Goal: Use online tool/utility: Utilize a website feature to perform a specific function

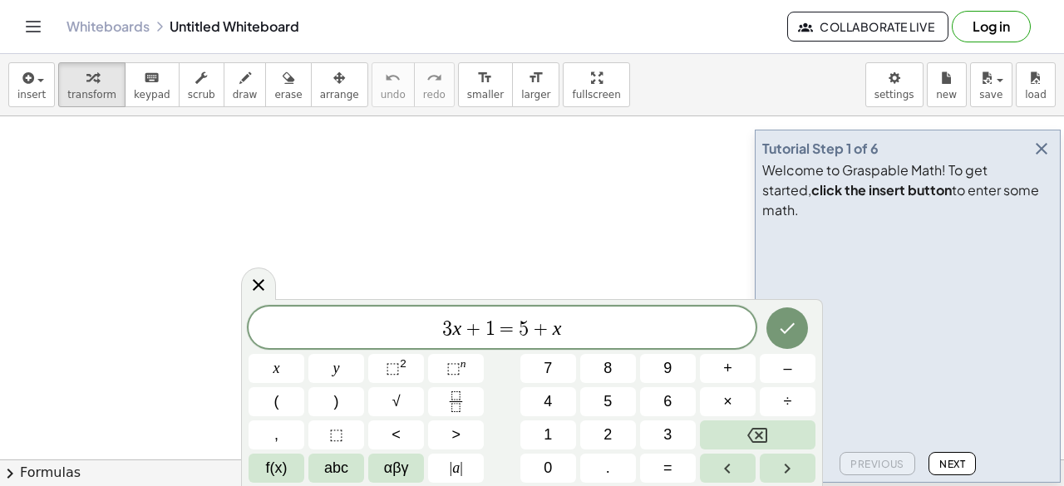
click at [951, 461] on span "Next" at bounding box center [952, 464] width 26 height 12
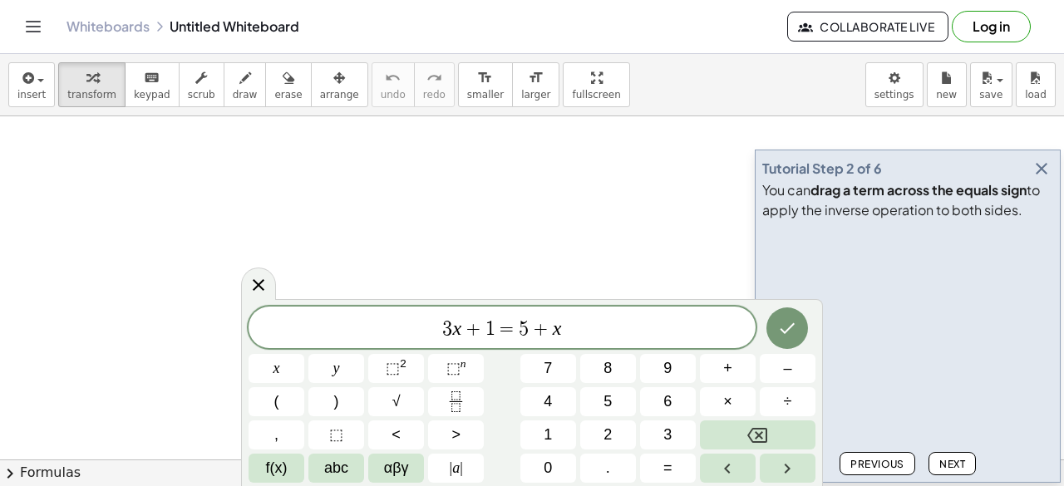
click at [1041, 163] on icon "button" at bounding box center [1041, 169] width 20 height 20
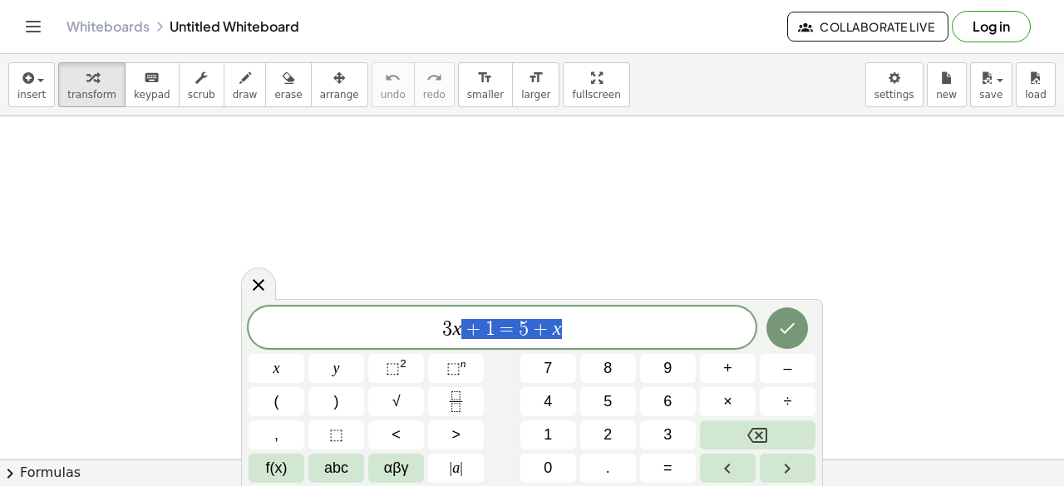
drag, startPoint x: 578, startPoint y: 332, endPoint x: 437, endPoint y: 338, distance: 141.4
click at [437, 338] on span "3 x + 1 = 5 + x" at bounding box center [501, 328] width 507 height 23
click at [786, 328] on icon "Done" at bounding box center [787, 327] width 20 height 20
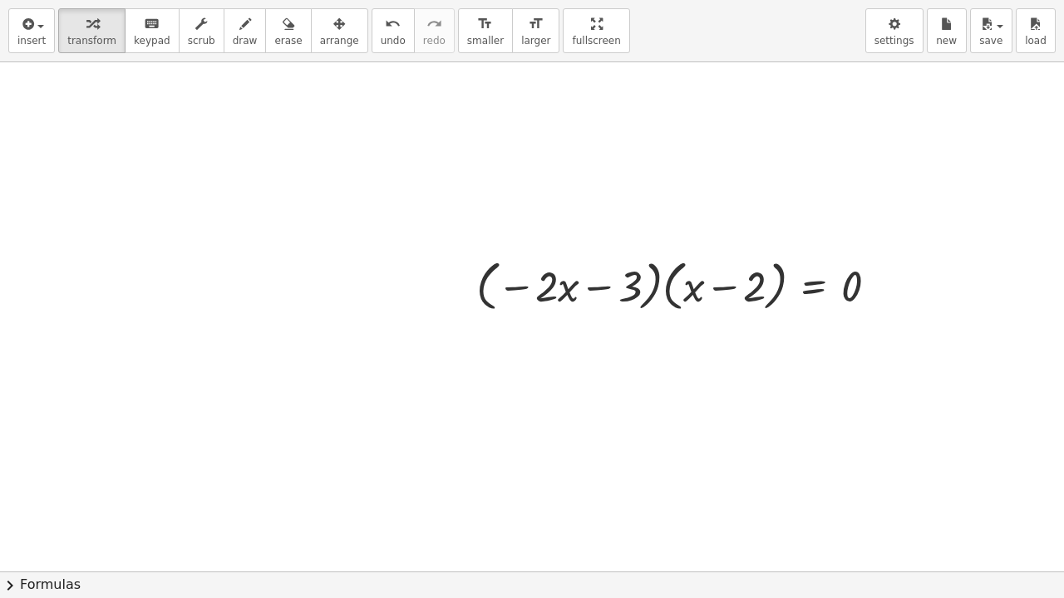
click at [558, 164] on div "insert select one: Math Expression Function Text Youtube Video Graphing Geometr…" at bounding box center [532, 299] width 1064 height 598
click at [809, 317] on div "· ( − · 2 · x − 3 ) · ( + x − 2 ) = 0" at bounding box center [677, 284] width 452 height 71
click at [566, 257] on div at bounding box center [683, 284] width 431 height 63
click at [320, 35] on span "arrange" at bounding box center [339, 41] width 39 height 12
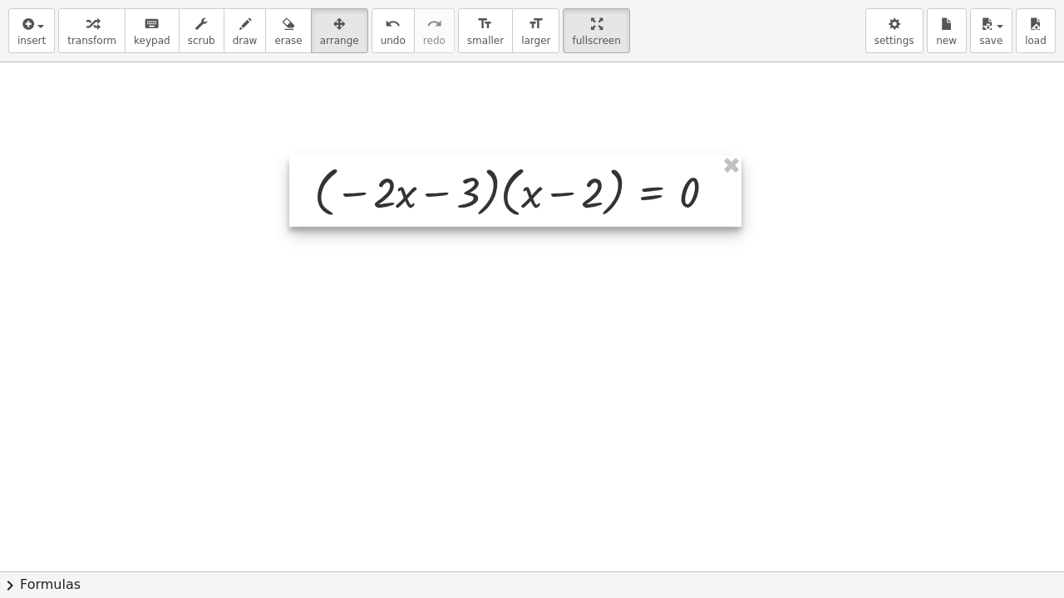
drag, startPoint x: 697, startPoint y: 283, endPoint x: 535, endPoint y: 189, distance: 187.3
click at [535, 189] on div at bounding box center [515, 190] width 452 height 71
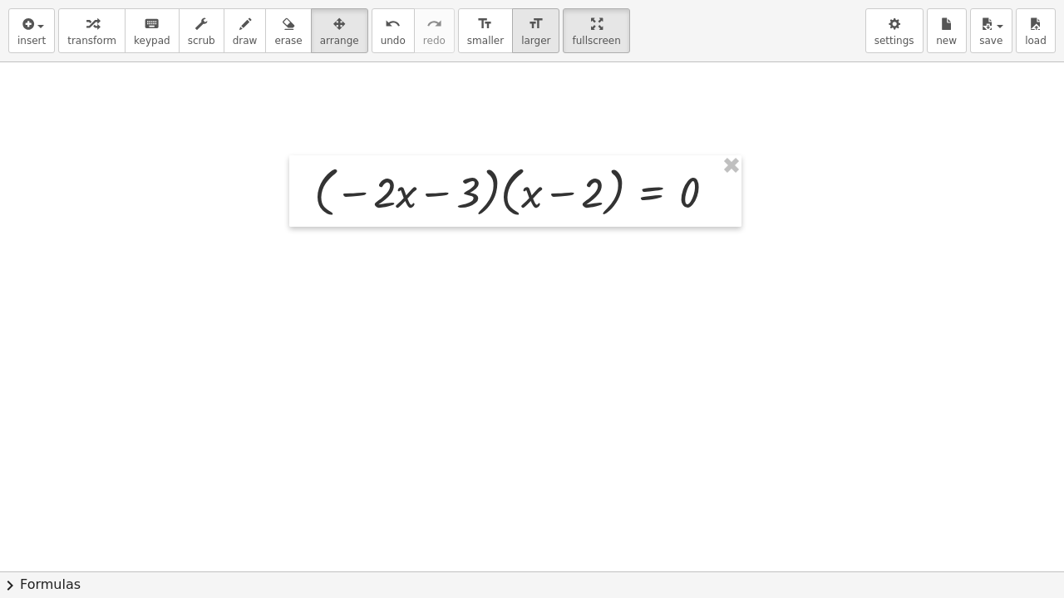
click at [521, 35] on span "larger" at bounding box center [535, 41] width 29 height 12
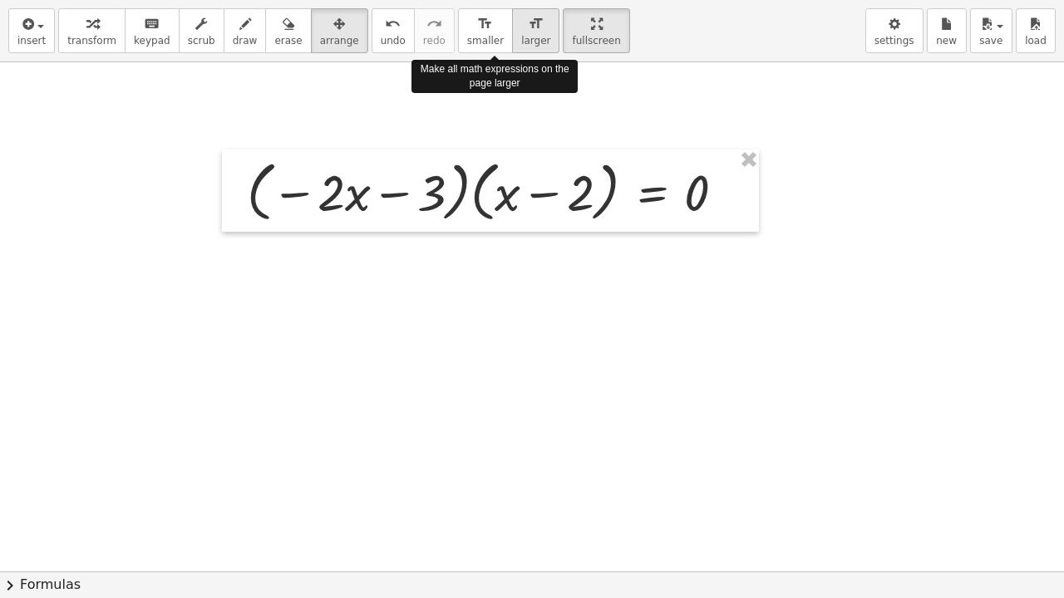
click at [521, 35] on span "larger" at bounding box center [535, 41] width 29 height 12
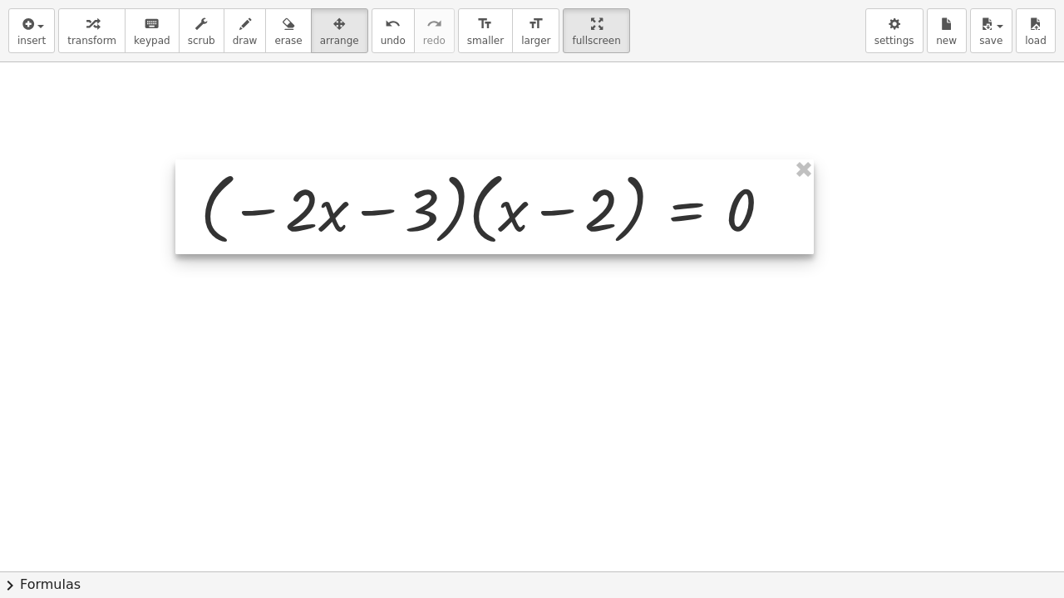
drag, startPoint x: 573, startPoint y: 162, endPoint x: 643, endPoint y: 194, distance: 77.7
click at [643, 194] on div at bounding box center [494, 207] width 638 height 95
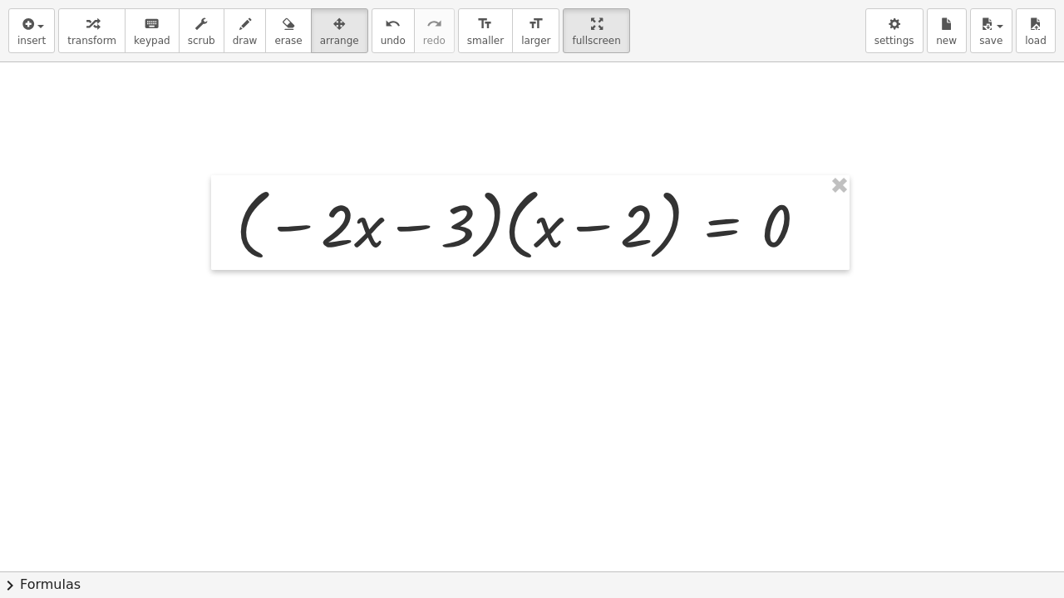
click at [529, 485] on div at bounding box center [532, 571] width 1064 height 1019
click at [86, 26] on icon "button" at bounding box center [92, 24] width 12 height 20
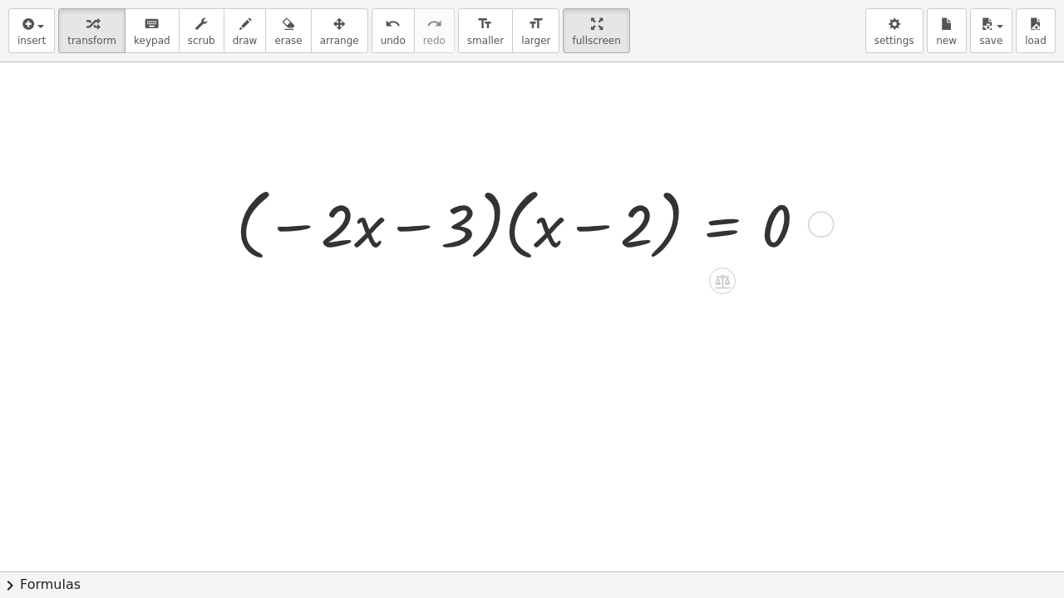
click at [499, 224] on div at bounding box center [528, 223] width 601 height 86
click at [504, 220] on div at bounding box center [528, 223] width 601 height 86
drag, startPoint x: 601, startPoint y: 238, endPoint x: 584, endPoint y: 236, distance: 16.7
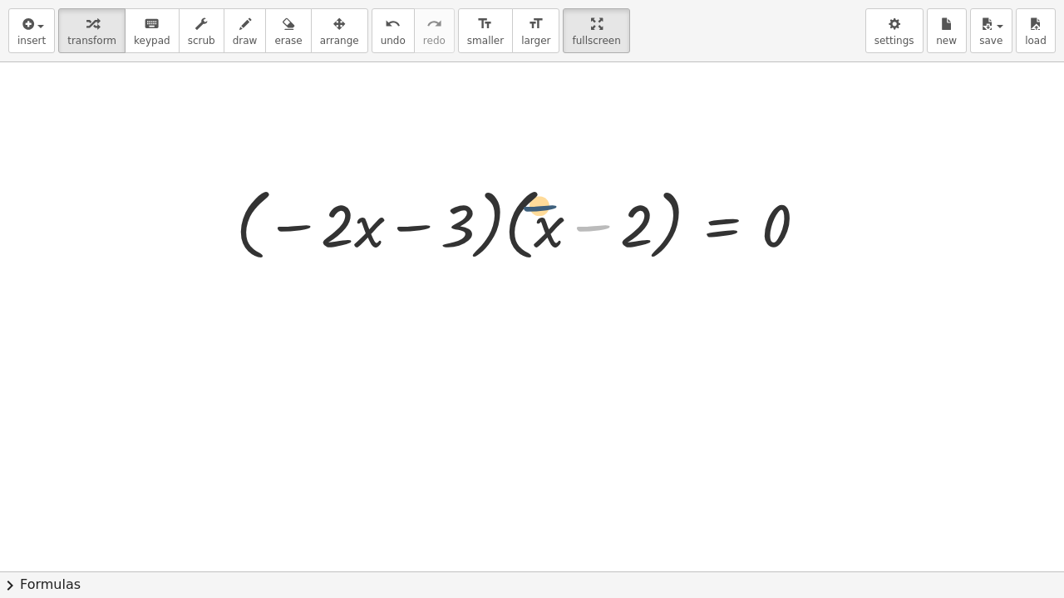
click at [569, 233] on div at bounding box center [528, 223] width 601 height 86
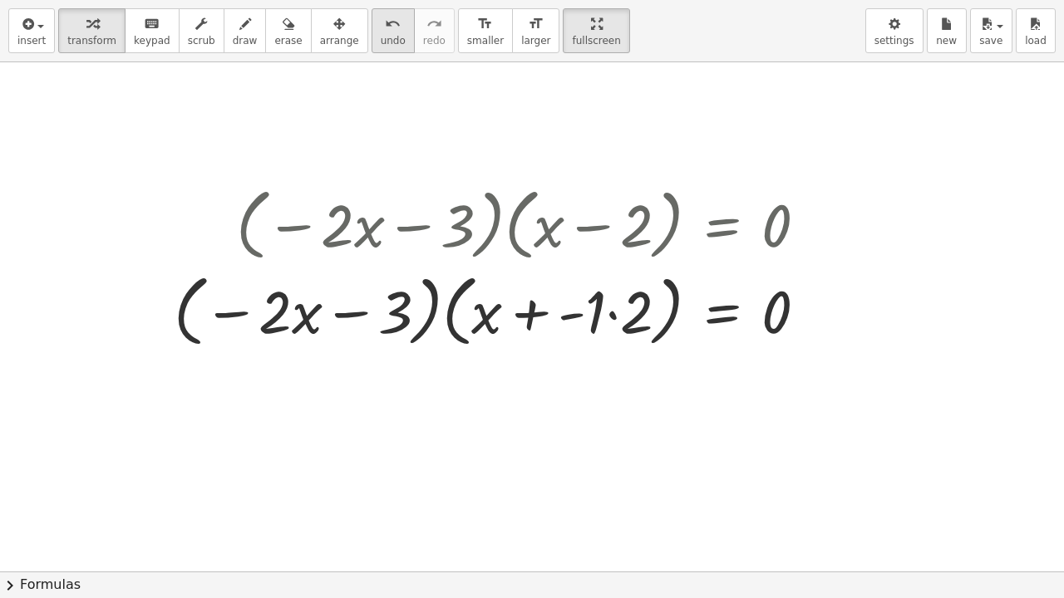
click at [376, 34] on button "undo undo" at bounding box center [392, 30] width 43 height 45
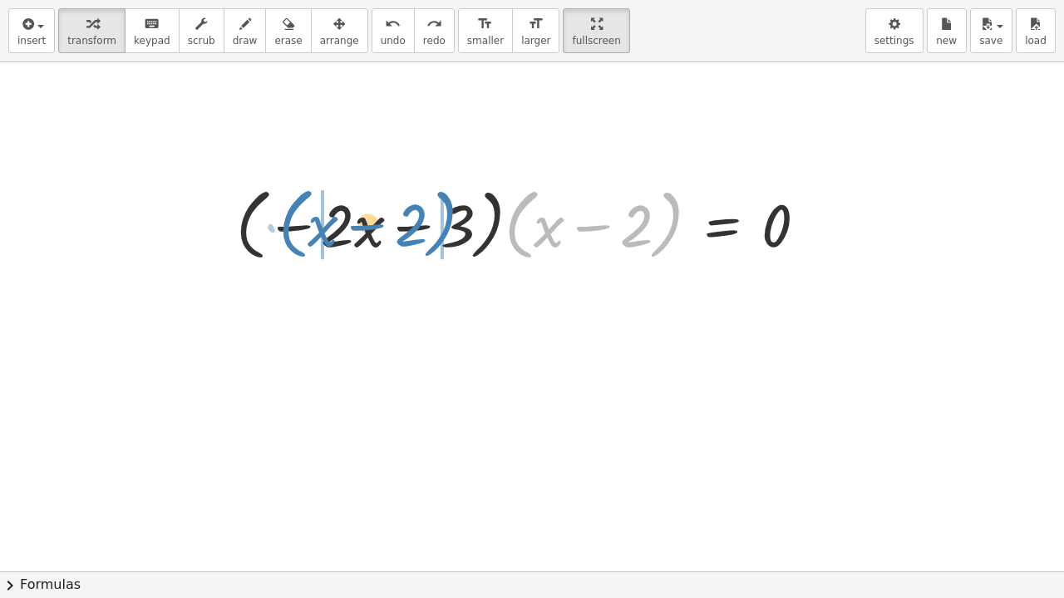
drag, startPoint x: 513, startPoint y: 228, endPoint x: 287, endPoint y: 227, distance: 226.0
click at [287, 227] on div at bounding box center [528, 223] width 601 height 86
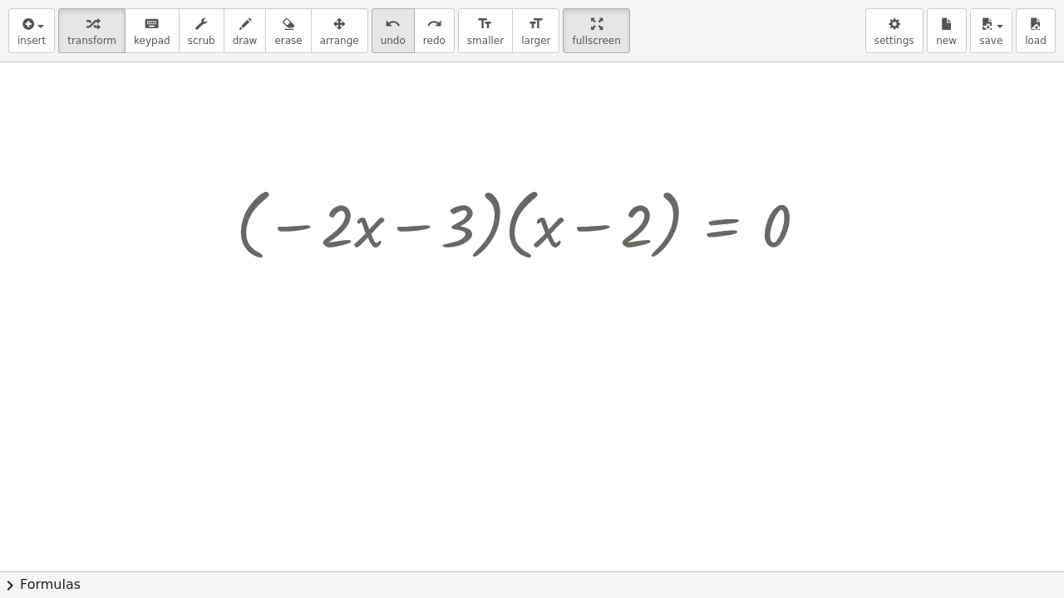
click at [381, 35] on span "undo" at bounding box center [393, 41] width 25 height 12
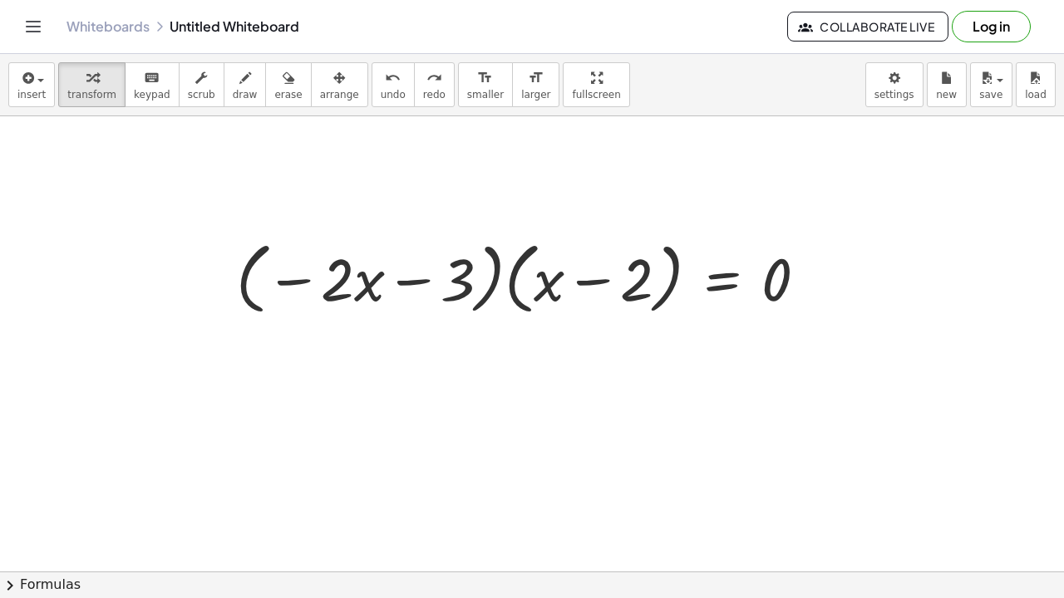
click at [553, 0] on html "Graspable Math Activities Get Started Activity Bank Assigned Work Classes White…" at bounding box center [532, 299] width 1064 height 598
